Goal: Transaction & Acquisition: Purchase product/service

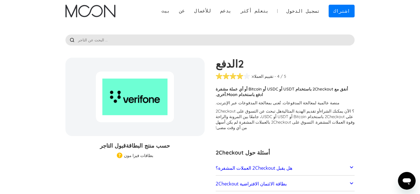
click at [349, 9] on font "اشتراك" at bounding box center [341, 11] width 17 height 6
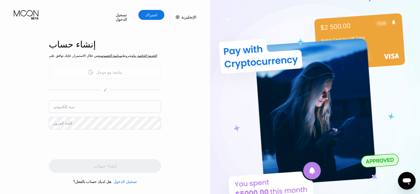
click at [110, 74] on font "متابعة مع جوجل" at bounding box center [109, 72] width 26 height 4
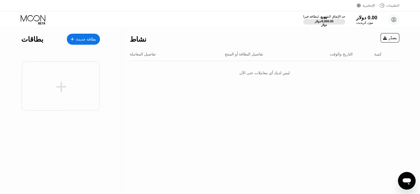
click at [91, 39] on font "بطاقة جديدة" at bounding box center [86, 39] width 20 height 4
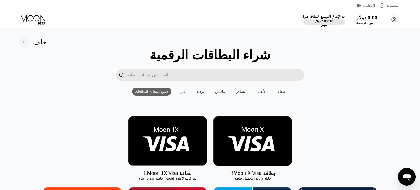
scroll to position [83, 0]
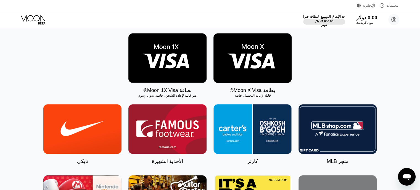
click at [177, 59] on img at bounding box center [167, 57] width 78 height 49
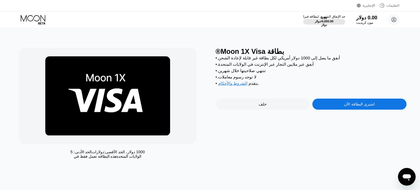
click at [354, 106] on font "اشتري البطاقة الآن" at bounding box center [359, 104] width 31 height 4
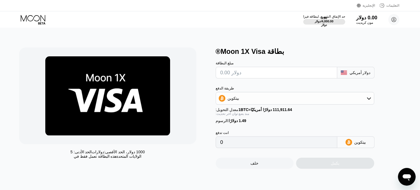
click at [240, 78] on input "text" at bounding box center [276, 72] width 112 height 11
type input "$1"
type input "0.00002225"
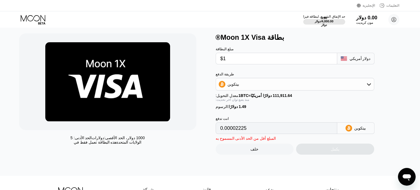
scroll to position [28, 0]
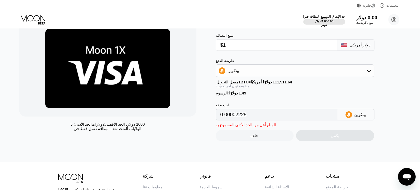
type input "$1"
click at [356, 117] on font "بيتكوين" at bounding box center [360, 114] width 12 height 4
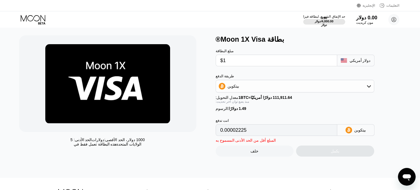
scroll to position [0, 0]
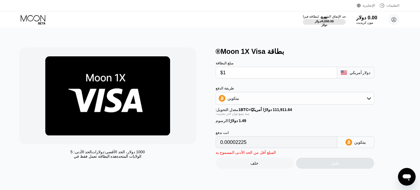
click at [323, 19] on font "0.00 دولار" at bounding box center [321, 19] width 13 height 7
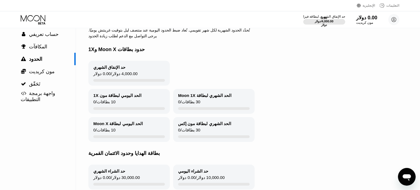
click at [128, 68] on div "حد الإنفاق الشهري 0.00 دولار / 4,000.00 دولار" at bounding box center [128, 73] width 81 height 25
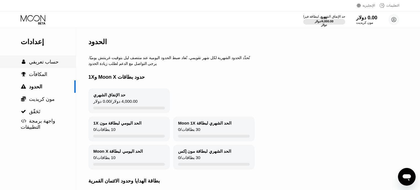
click at [43, 61] on font "حساب تعريفي" at bounding box center [44, 62] width 30 height 6
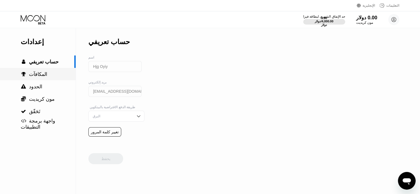
click at [35, 71] on div " المكافآت" at bounding box center [38, 74] width 76 height 12
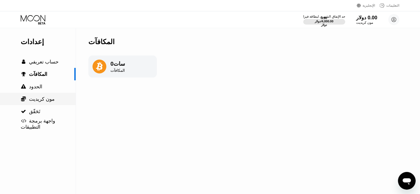
click at [42, 102] on font "مون كريديت" at bounding box center [42, 99] width 26 height 6
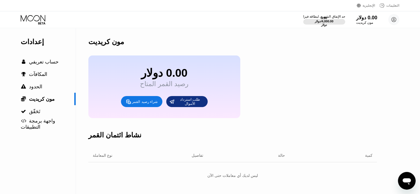
click at [141, 104] on font "شراء رصيد القمر" at bounding box center [145, 102] width 26 height 4
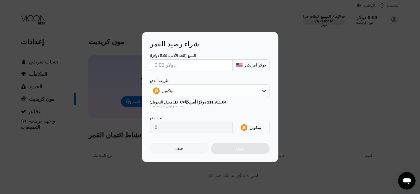
click at [230, 89] on div "بيتكوين" at bounding box center [209, 90] width 119 height 11
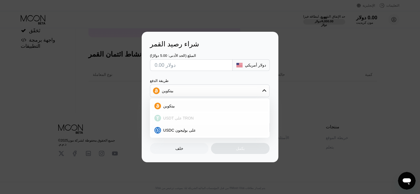
scroll to position [84, 0]
click at [334, 70] on div "شراء رصيد القمر المبلغ (الحد الأدنى: 5.00 دولارًا) دولار أمريكي طريقة الدفع بيت…" at bounding box center [210, 97] width 420 height 131
click at [176, 154] on div "خلف" at bounding box center [179, 148] width 59 height 11
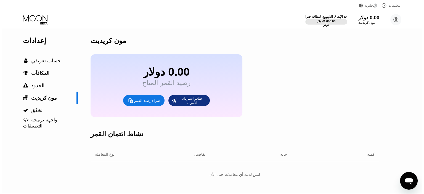
scroll to position [0, 0]
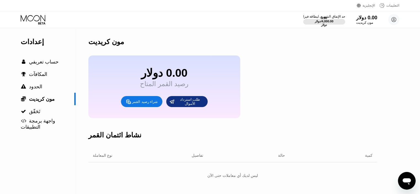
click at [194, 106] on font "طلب استرداد الأموال" at bounding box center [190, 101] width 21 height 8
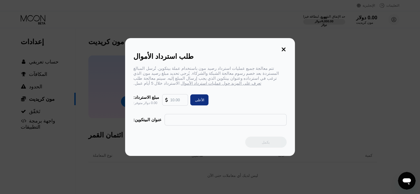
click at [278, 50] on div "طلب استرداد الأموال تتم معالجة جميع عمليات استرداد رصيد مون باستخدام عملة بيتكو…" at bounding box center [210, 97] width 170 height 118
drag, startPoint x: 281, startPoint y: 52, endPoint x: 286, endPoint y: 48, distance: 5.7
click at [282, 52] on div "طلب استرداد الأموال" at bounding box center [209, 56] width 153 height 8
click at [285, 48] on icon at bounding box center [284, 49] width 6 height 6
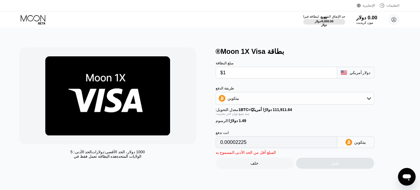
drag, startPoint x: 137, startPoint y: 14, endPoint x: 140, endPoint y: 23, distance: 10.1
